Goal: Entertainment & Leisure: Consume media (video, audio)

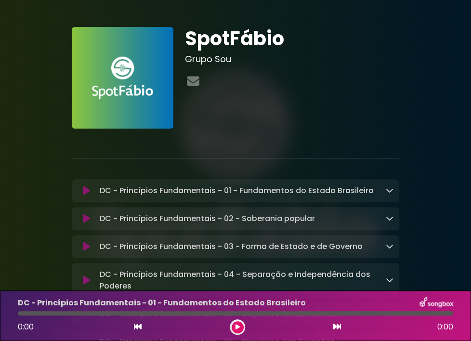
click at [210, 135] on div at bounding box center [235, 138] width 339 height 19
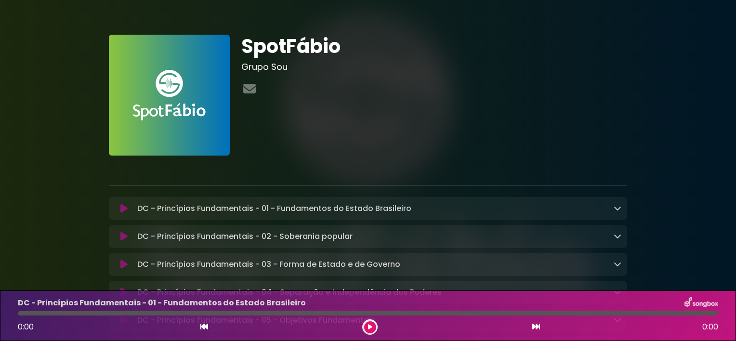
click at [408, 121] on div "SpotFábio Grupo Sou" at bounding box center [433, 95] width 397 height 121
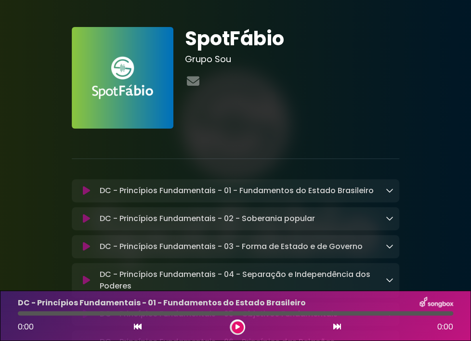
click at [235, 328] on icon at bounding box center [237, 327] width 4 height 6
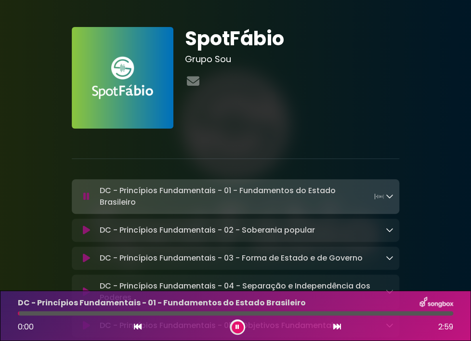
click at [235, 328] on icon at bounding box center [237, 327] width 4 height 6
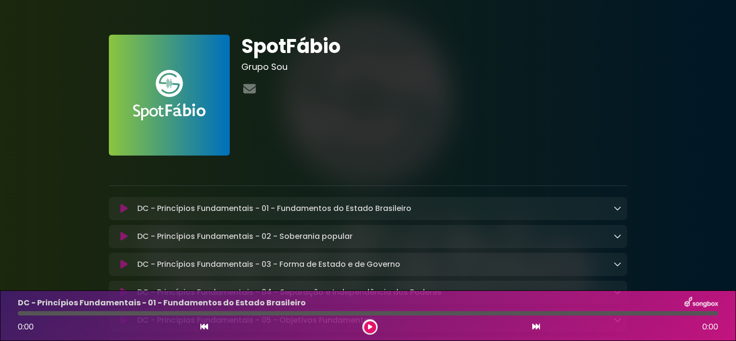
click at [369, 331] on button at bounding box center [370, 327] width 12 height 12
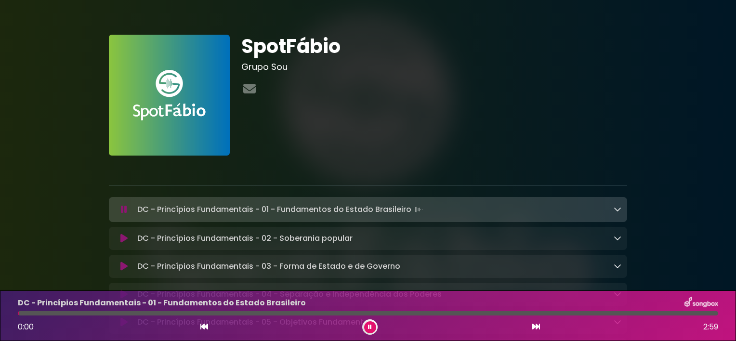
click at [369, 331] on button at bounding box center [370, 327] width 12 height 12
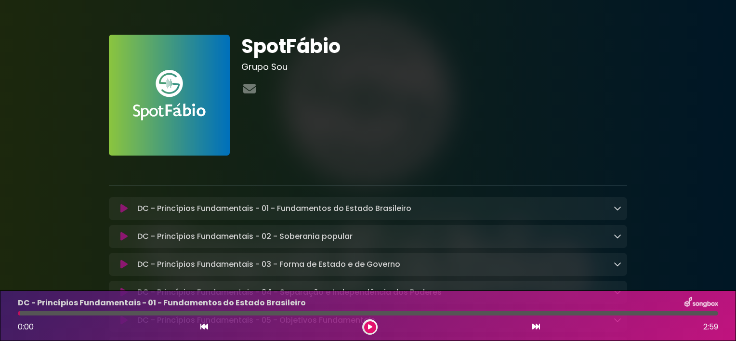
click at [430, 106] on div "SpotFábio Grupo Sou" at bounding box center [433, 95] width 397 height 121
